Goal: Find specific page/section: Find specific page/section

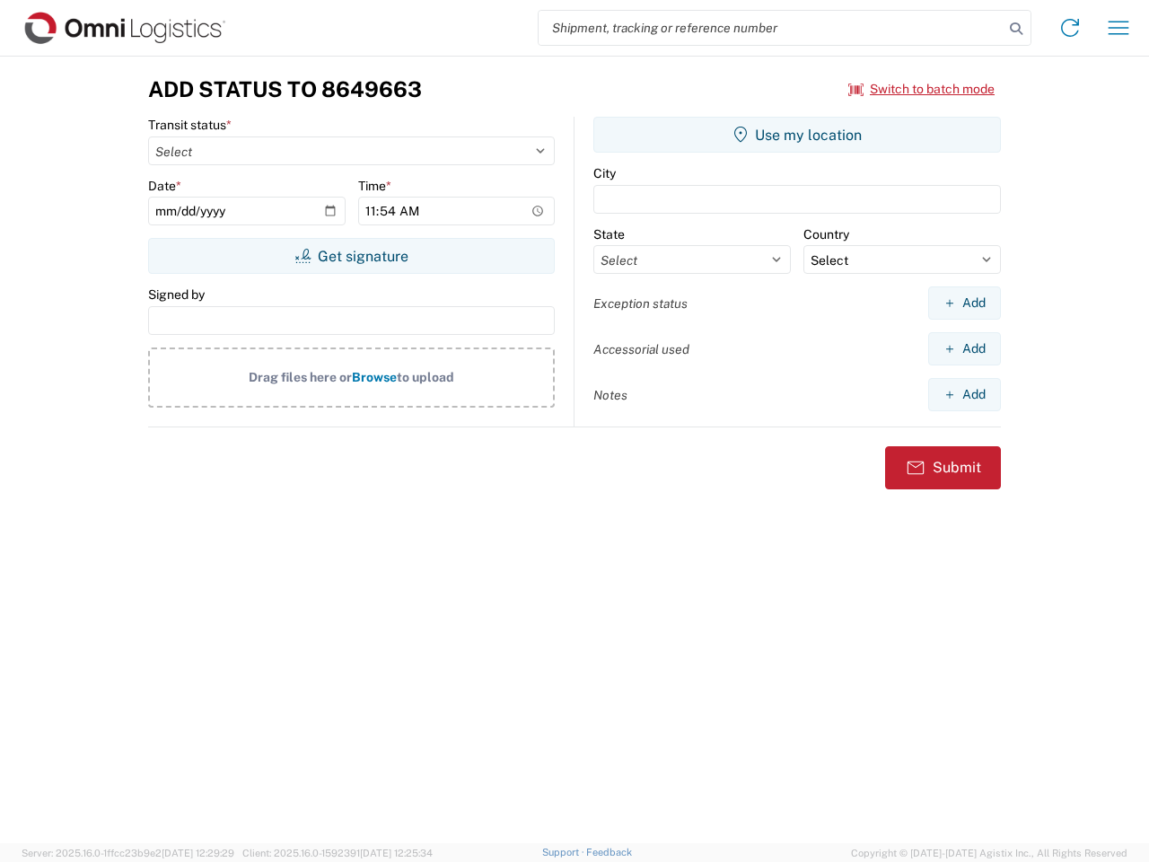
click at [771, 28] on input "search" at bounding box center [771, 28] width 465 height 34
click at [1017, 29] on icon at bounding box center [1016, 28] width 25 height 25
click at [1070, 28] on icon at bounding box center [1070, 27] width 29 height 29
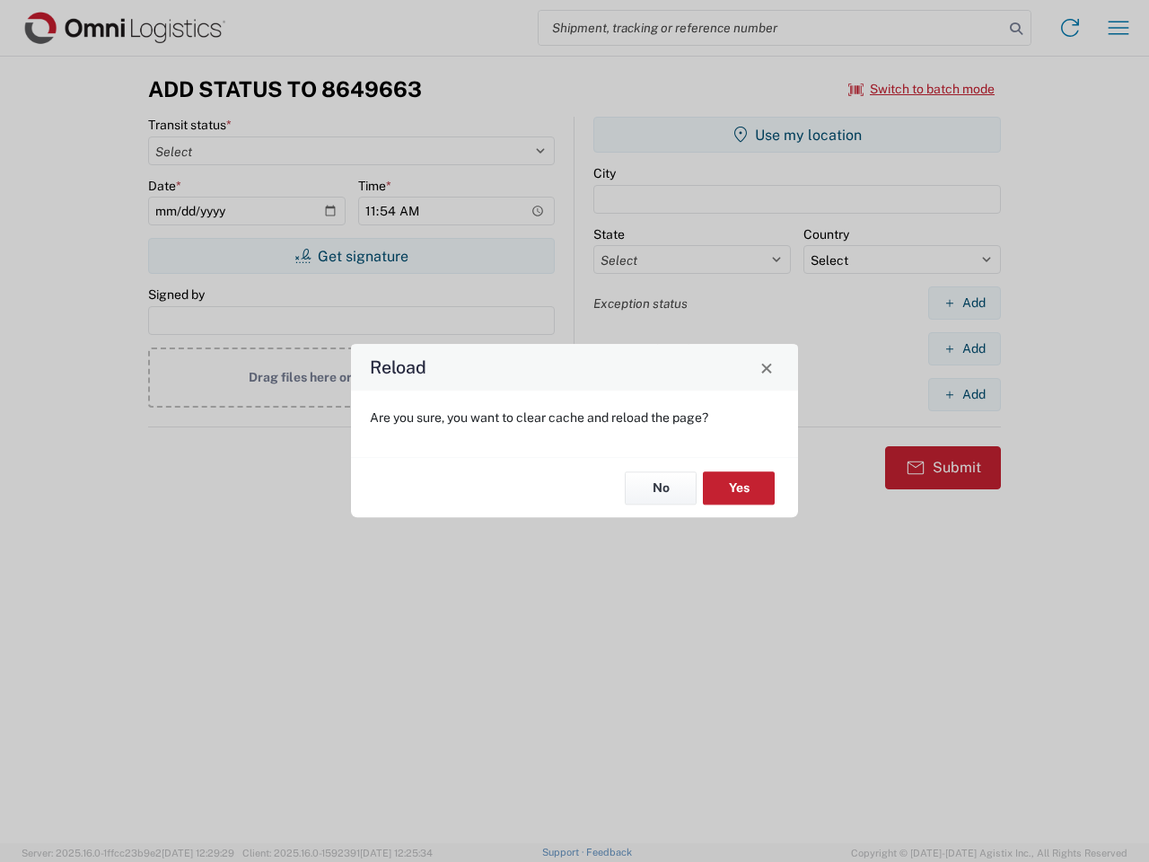
click at [1119, 28] on div "Reload Are you sure, you want to clear cache and reload the page? No Yes" at bounding box center [574, 431] width 1149 height 862
click at [922, 89] on div "Reload Are you sure, you want to clear cache and reload the page? No Yes" at bounding box center [574, 431] width 1149 height 862
click at [351, 256] on div "Reload Are you sure, you want to clear cache and reload the page? No Yes" at bounding box center [574, 431] width 1149 height 862
click at [797, 135] on div "Reload Are you sure, you want to clear cache and reload the page? No Yes" at bounding box center [574, 431] width 1149 height 862
click at [964, 303] on div "Reload Are you sure, you want to clear cache and reload the page? No Yes" at bounding box center [574, 431] width 1149 height 862
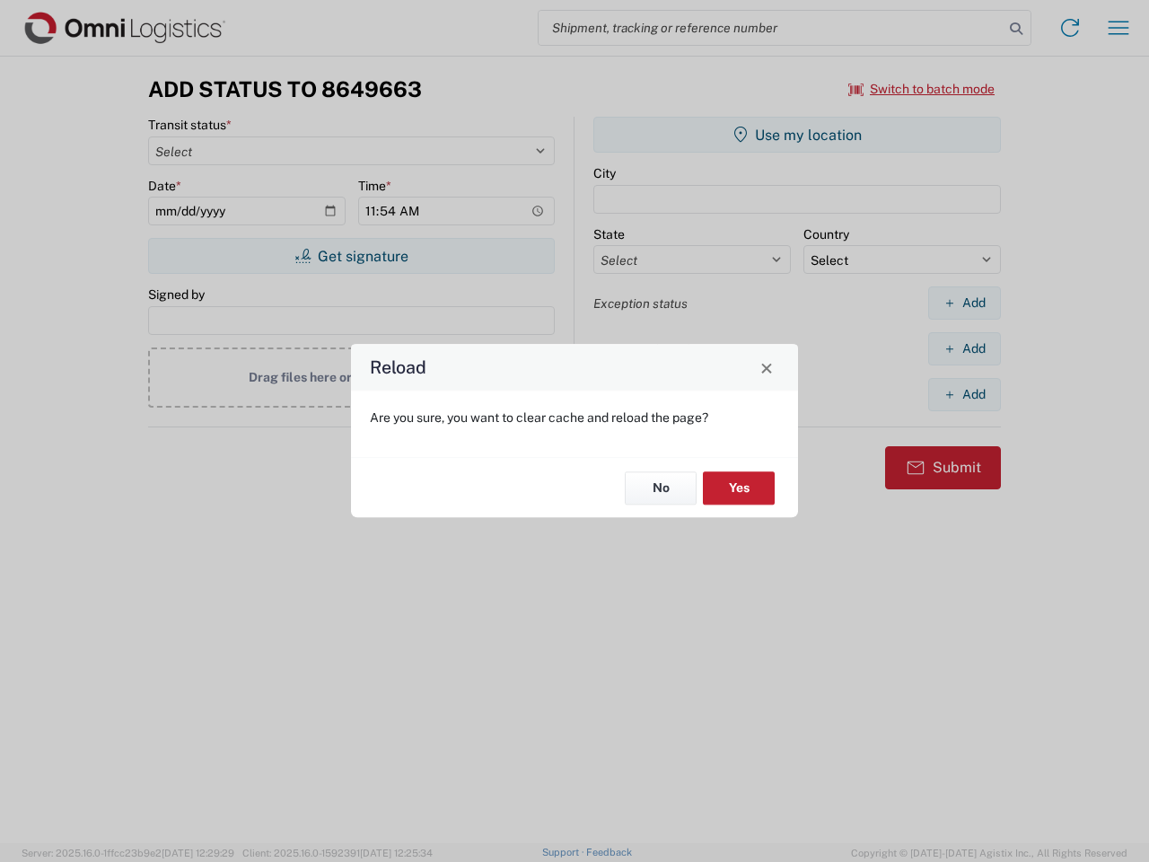
click at [964, 348] on div "Reload Are you sure, you want to clear cache and reload the page? No Yes" at bounding box center [574, 431] width 1149 height 862
click at [964, 394] on div "Reload Are you sure, you want to clear cache and reload the page? No Yes" at bounding box center [574, 431] width 1149 height 862
